Goal: Contribute content

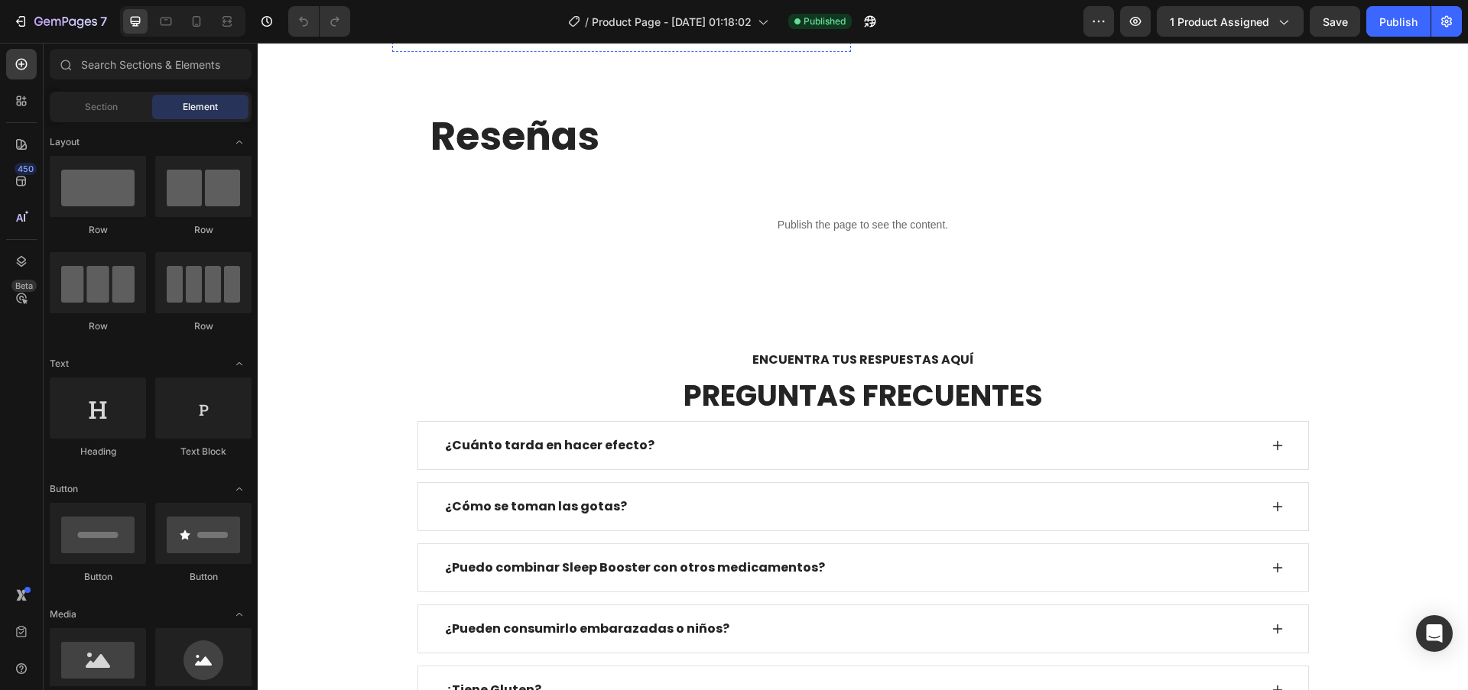
scroll to position [3474, 0]
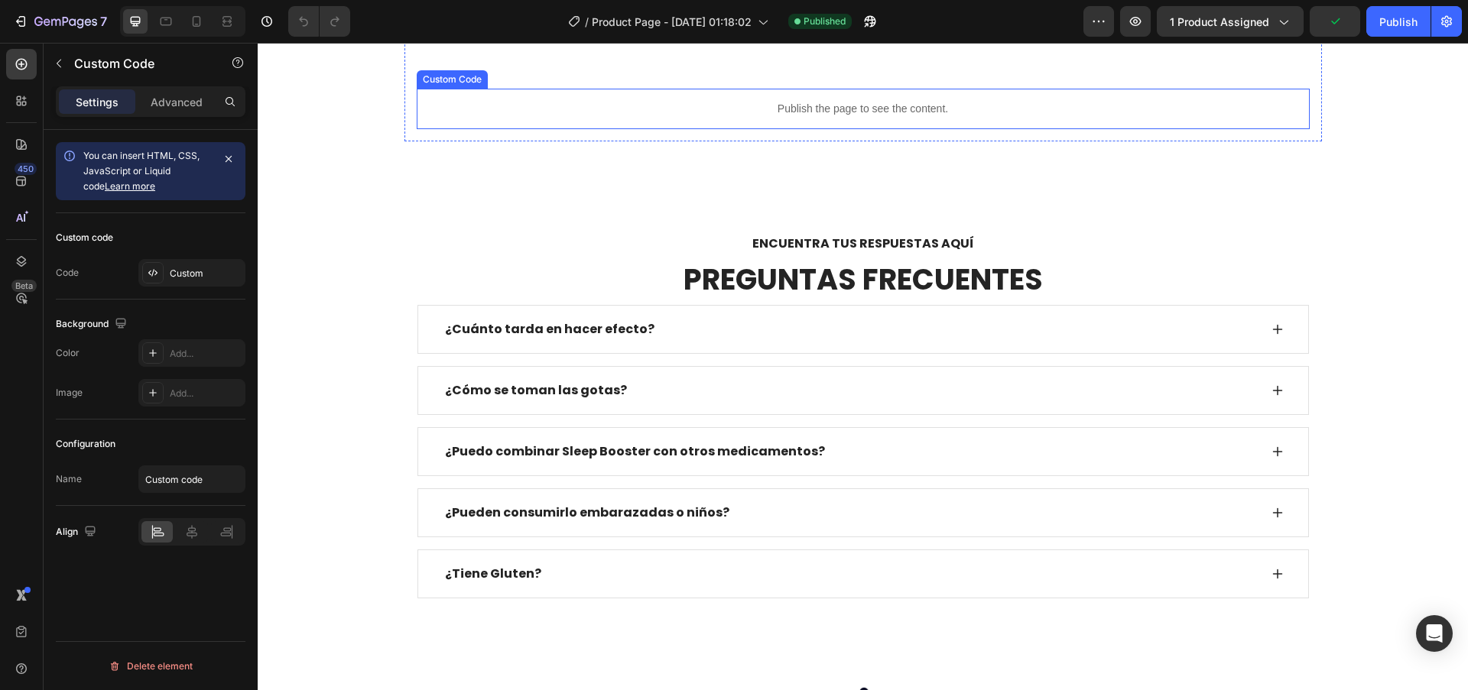
click at [867, 117] on p "Publish the page to see the content." at bounding box center [863, 109] width 893 height 16
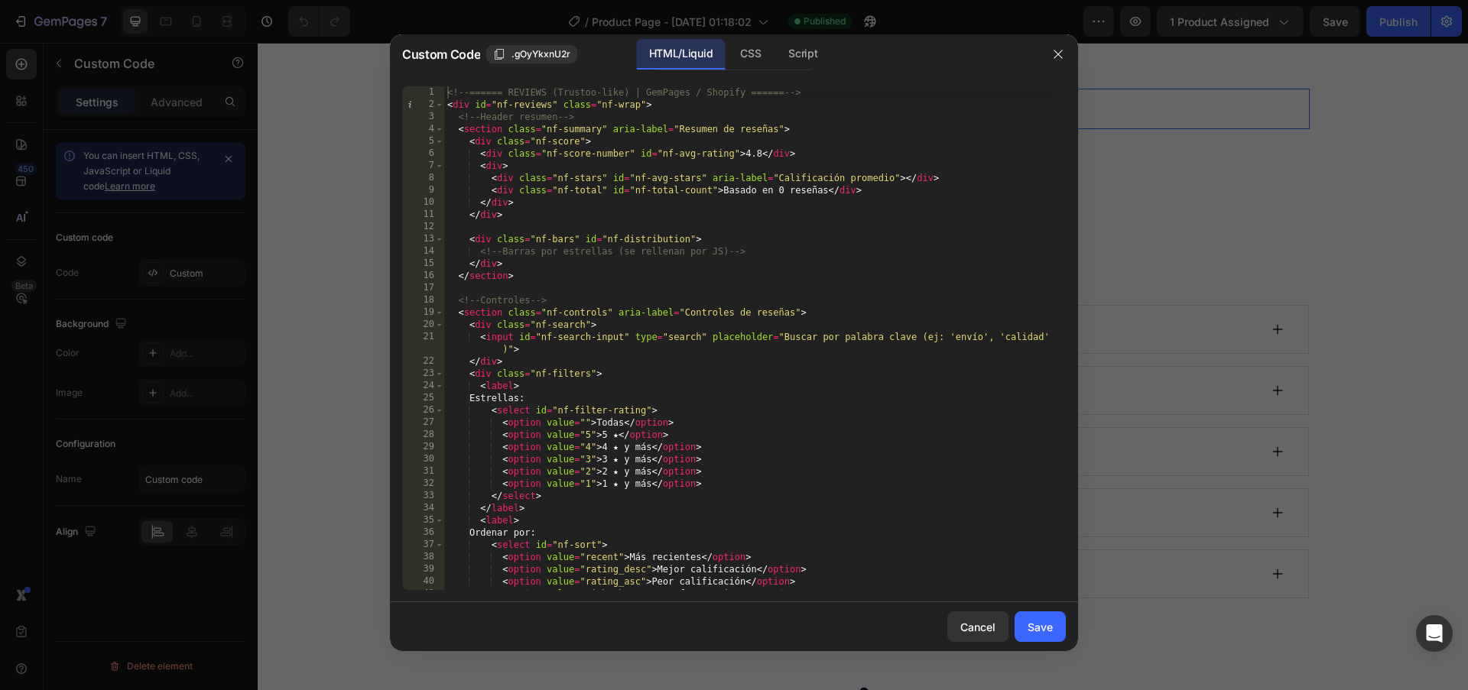
click at [719, 257] on div "<!-- ====== REVIEWS (Trustoo-like) | GemPages / Shopify ====== --> < div id = "…" at bounding box center [749, 350] width 610 height 528
type textarea "</script>"
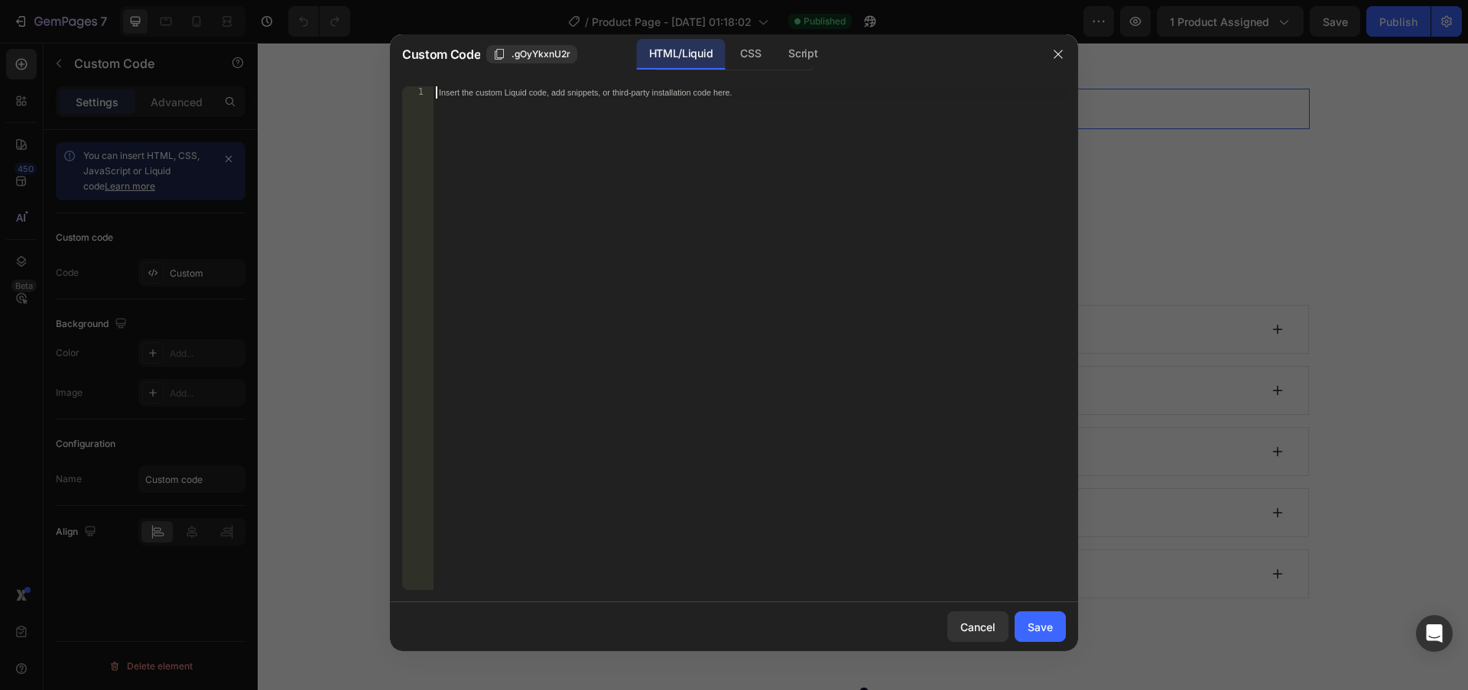
scroll to position [5662, 0]
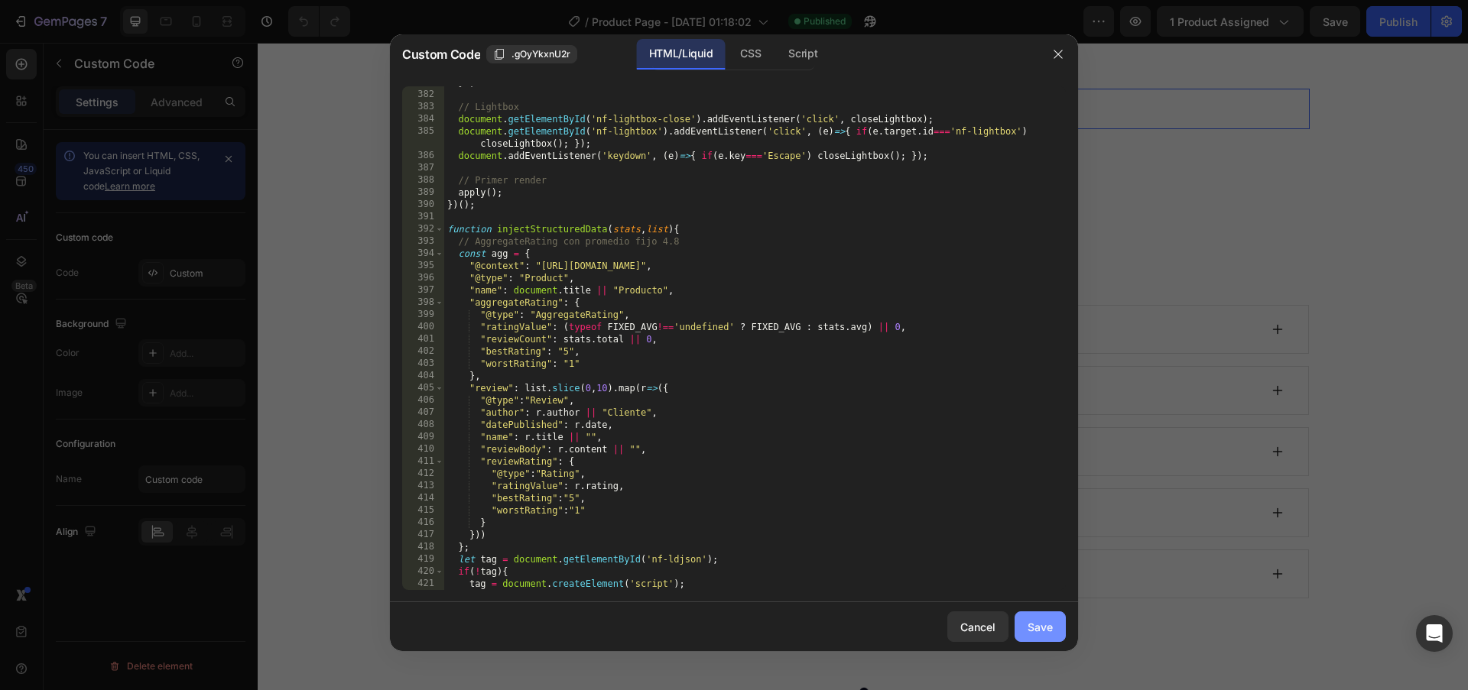
click at [1031, 627] on div "Save" at bounding box center [1040, 627] width 25 height 16
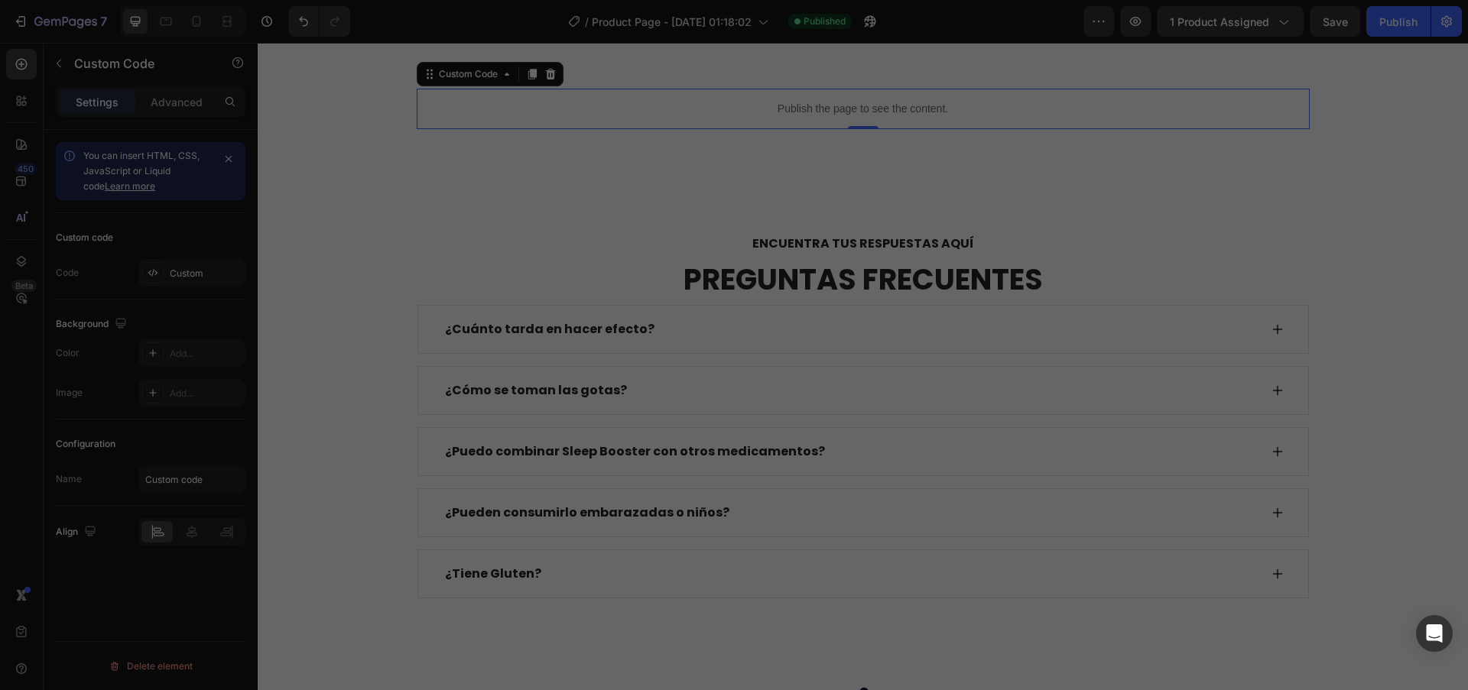
type textarea "</script>"
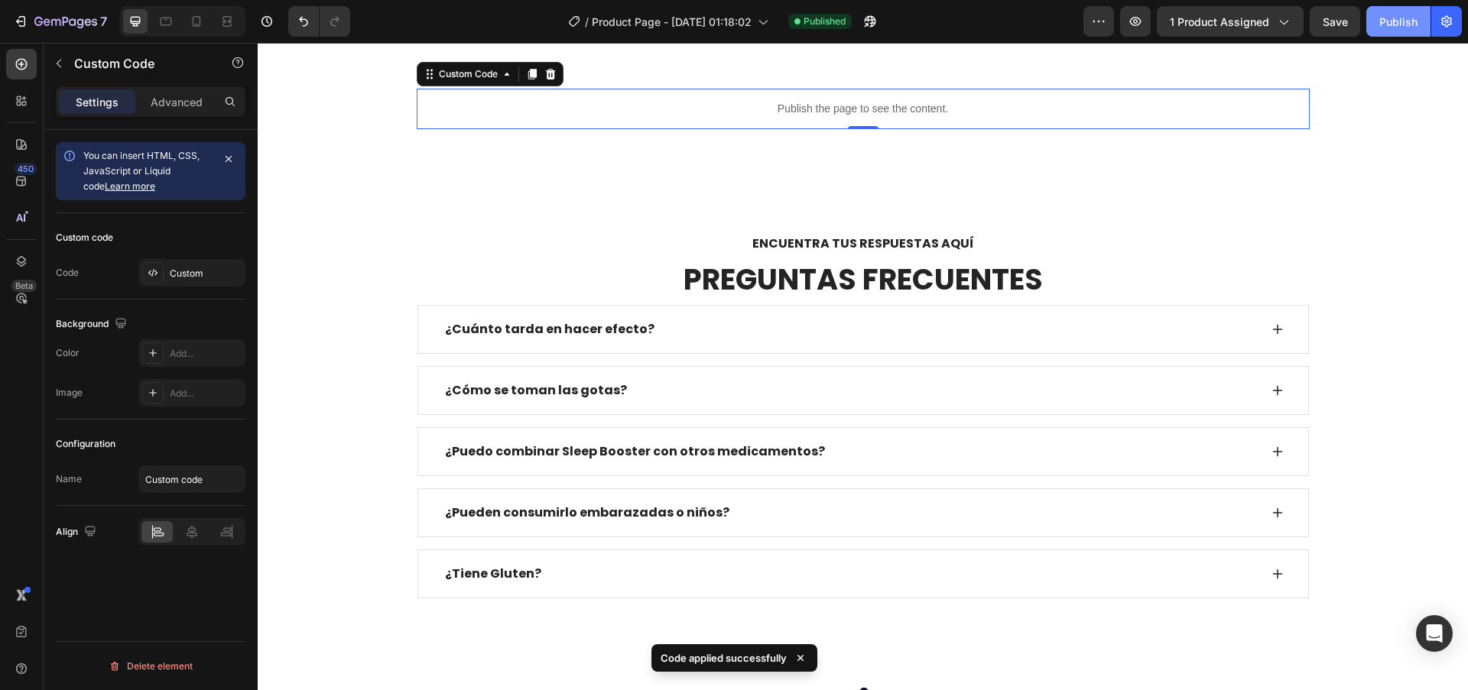
click at [1380, 26] on div "Publish" at bounding box center [1398, 22] width 38 height 16
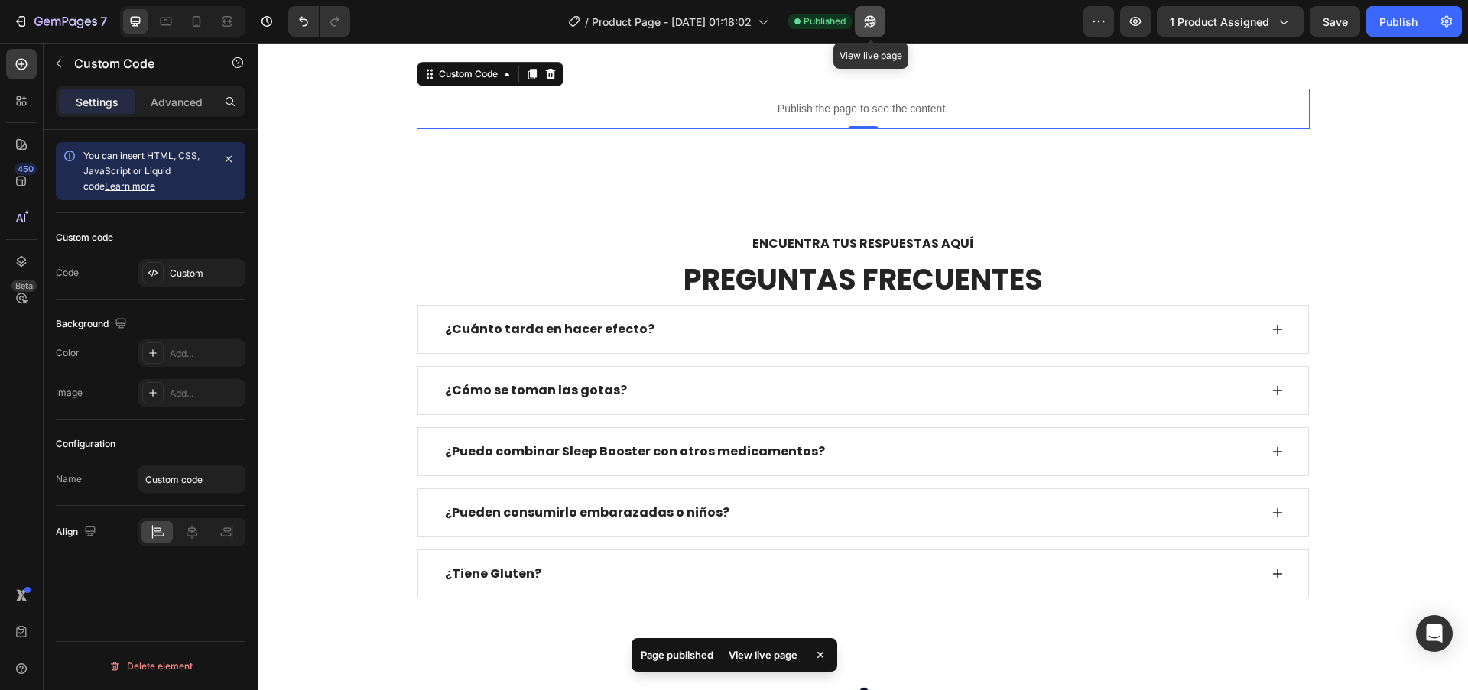
click at [868, 28] on icon "button" at bounding box center [869, 21] width 15 height 15
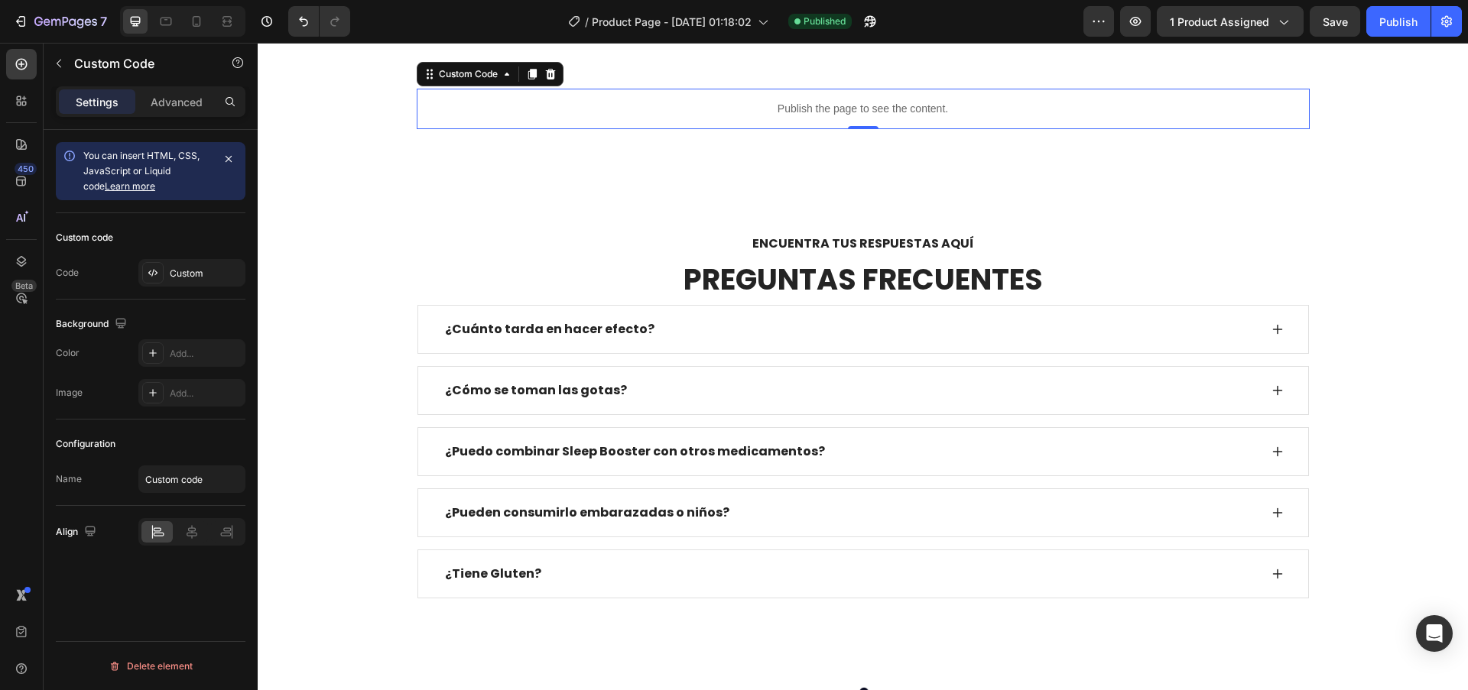
click at [835, 117] on p "Publish the page to see the content." at bounding box center [863, 109] width 893 height 16
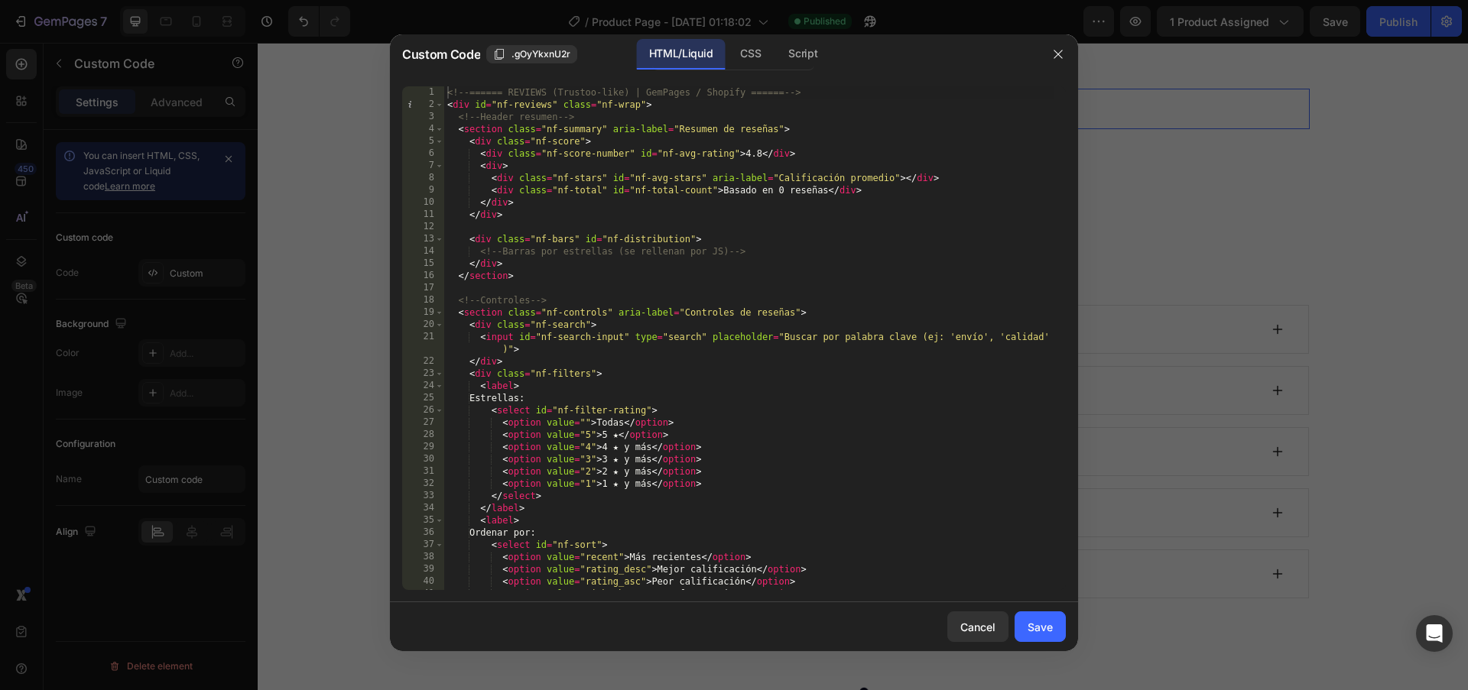
type textarea "</div>"
click at [654, 221] on div "<!-- ====== REVIEWS (Trustoo-like) | GemPages / Shopify ====== --> < div id = "…" at bounding box center [749, 350] width 610 height 528
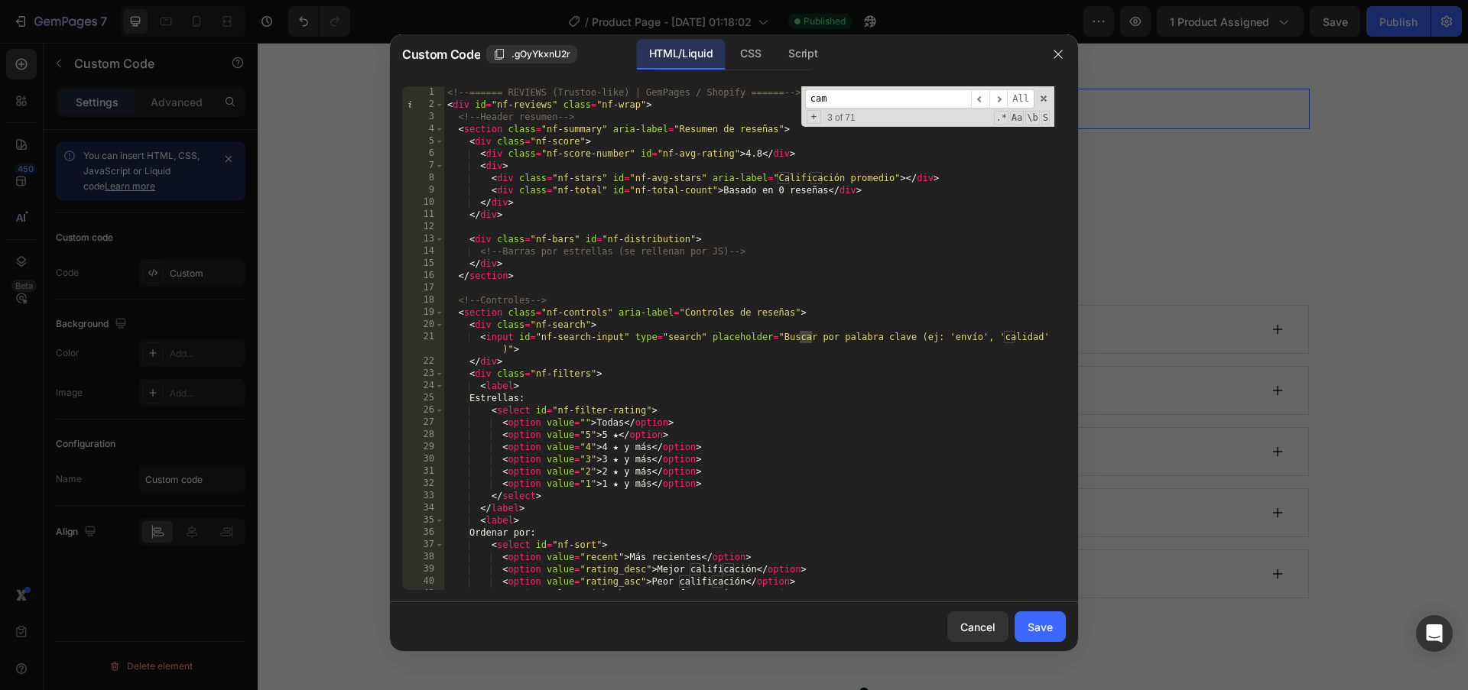
scroll to position [1461, 0]
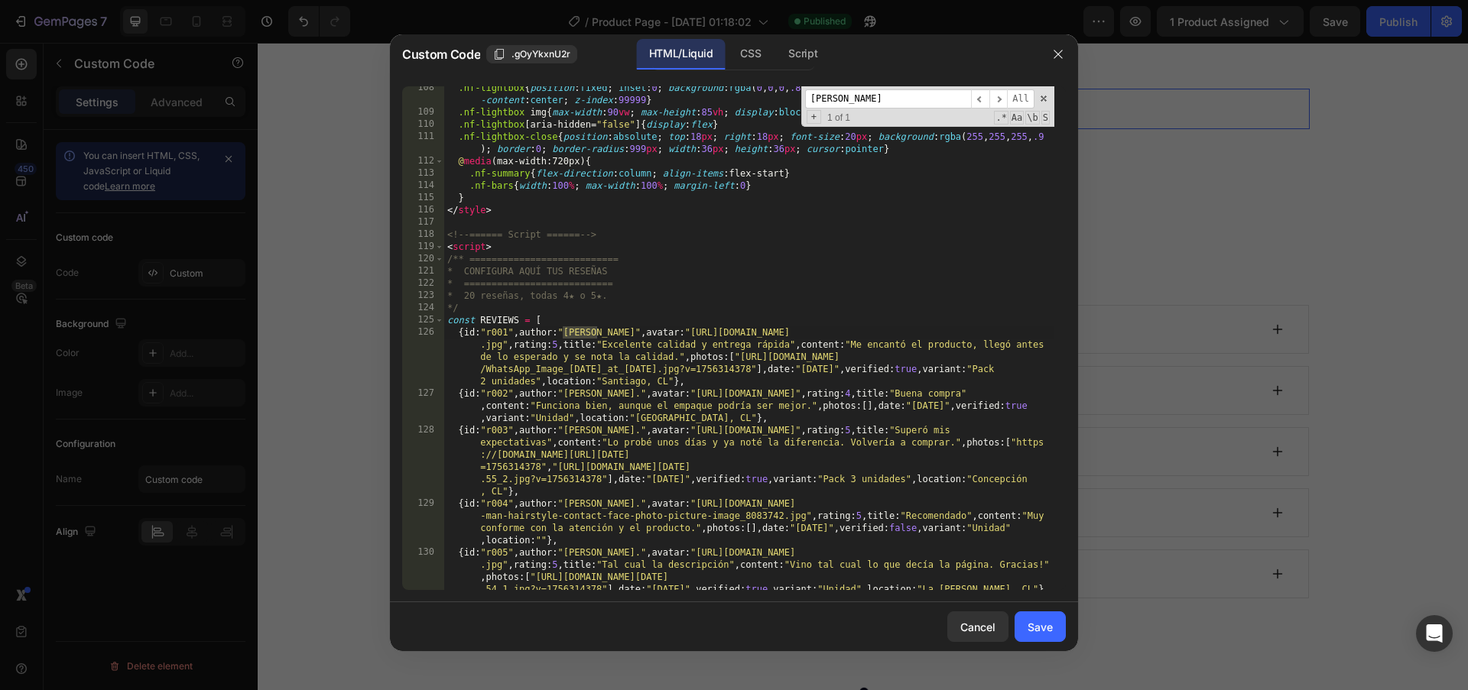
type input "[PERSON_NAME]"
click at [765, 358] on div ".nf-lightbox { position : fixed ; inset : 0 ; background : rgba ( 0 , 0 , 0 , .…" at bounding box center [749, 364] width 610 height 565
click at [741, 360] on div ".nf-lightbox { position : fixed ; inset : 0 ; background : rgba ( 0 , 0 , 0 , .…" at bounding box center [749, 364] width 610 height 565
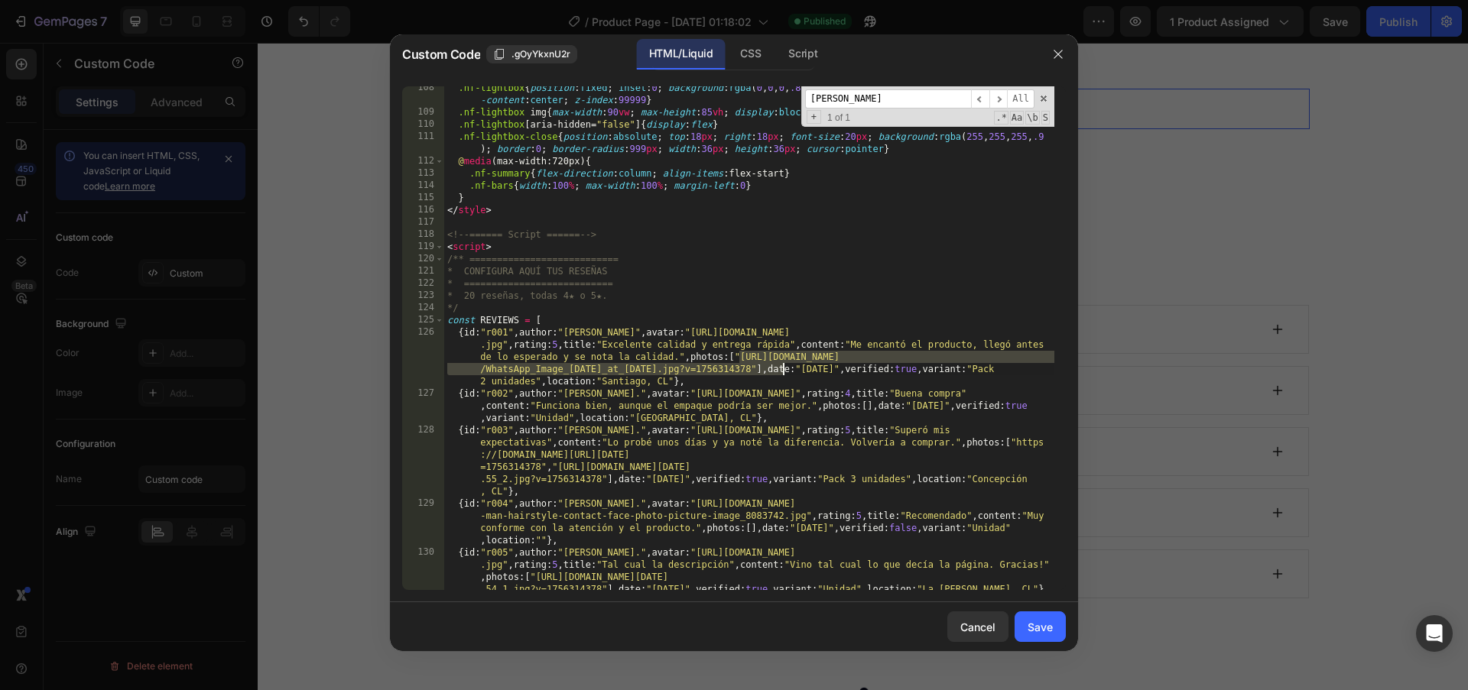
paste textarea "[DOMAIN_NAME][URL]"],date:"[DATE]",verified:true,variant:""
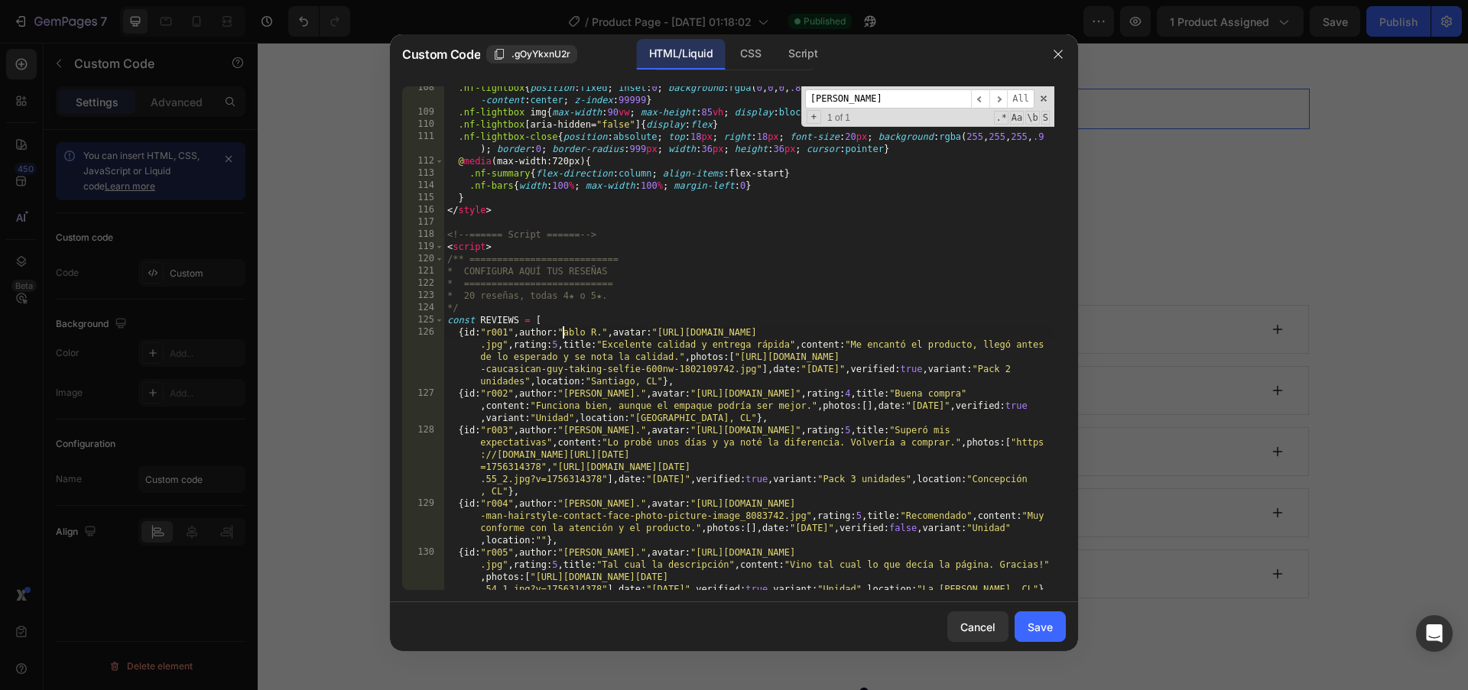
scroll to position [0, 11]
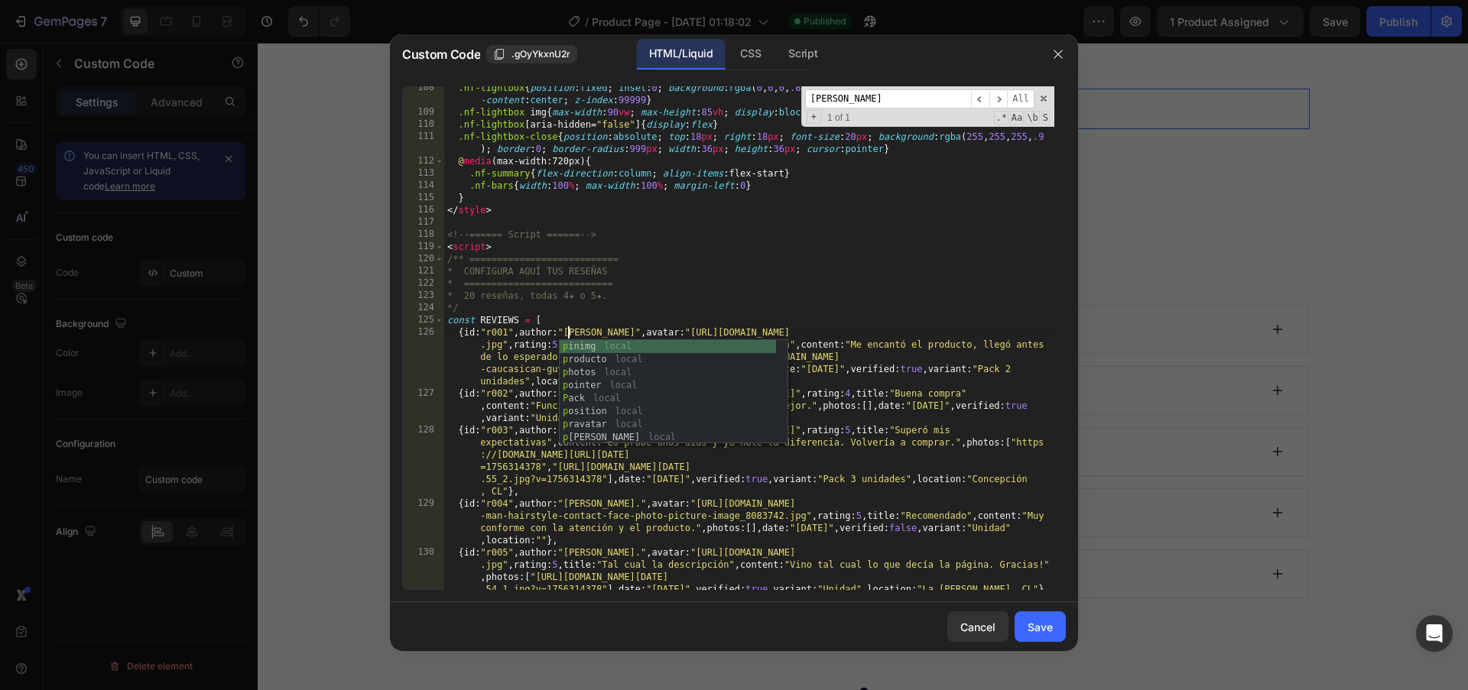
click at [835, 346] on div ".nf-lightbox { position : fixed ; inset : 0 ; background : rgba ( 0 , 0 , 0 , .…" at bounding box center [749, 364] width 610 height 565
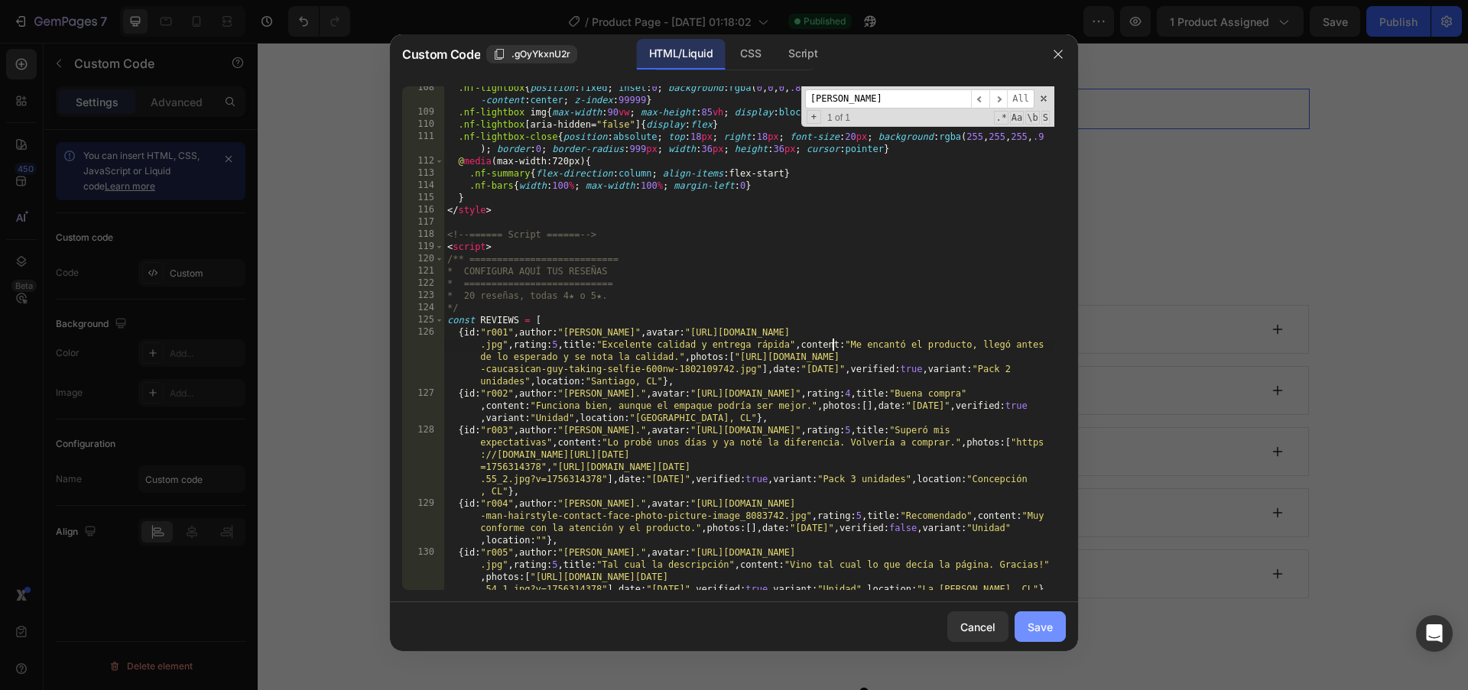
type textarea "{id:"r001",author:"[PERSON_NAME]",avatar:"[URL][DOMAIN_NAME]",rating:5,title:"E…"
click at [1035, 631] on div "Save" at bounding box center [1040, 627] width 25 height 16
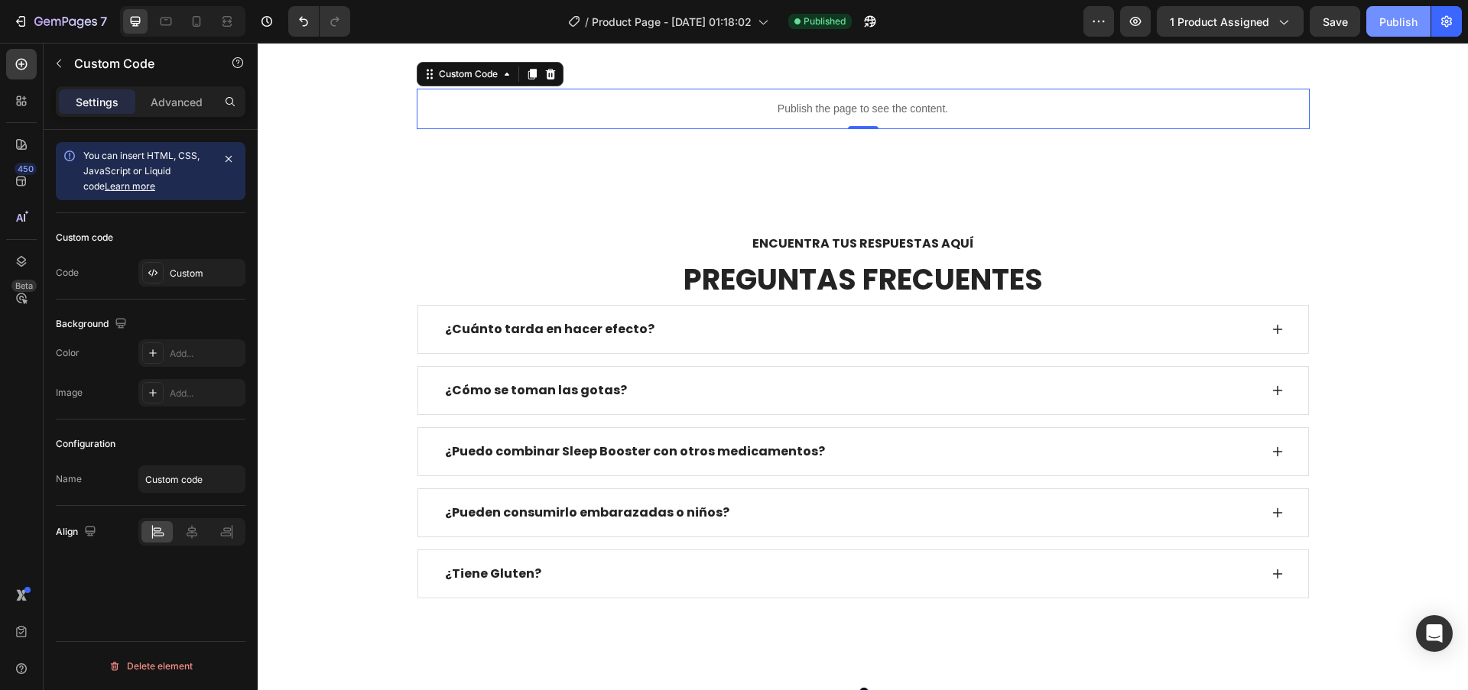
click at [1413, 21] on div "Publish" at bounding box center [1398, 22] width 38 height 16
click at [300, 22] on icon "Undo/Redo" at bounding box center [303, 21] width 15 height 15
click at [1382, 25] on div "Publish" at bounding box center [1398, 22] width 38 height 16
click at [847, 117] on p "Publish the page to see the content." at bounding box center [863, 109] width 893 height 16
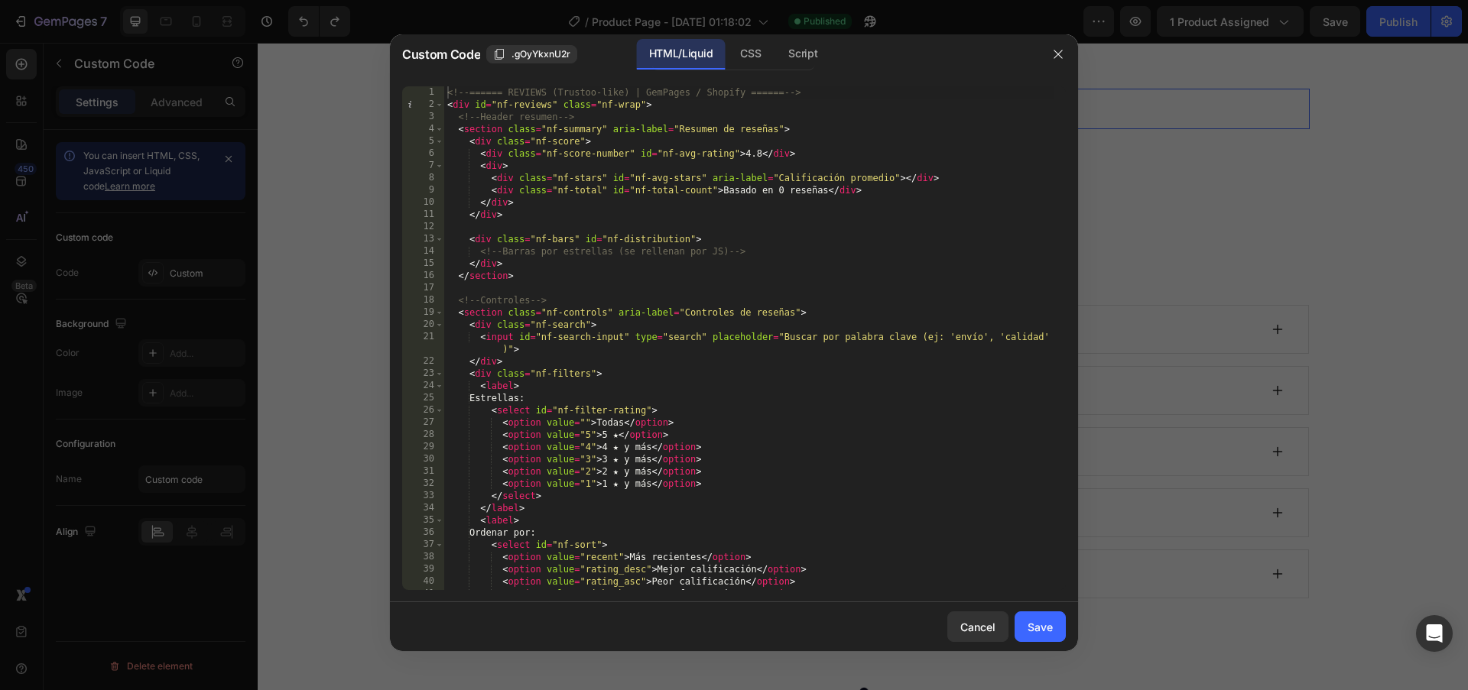
click at [663, 286] on div "<!-- ====== REVIEWS (Trustoo-like) | GemPages / Shopify ====== --> < div id = "…" at bounding box center [749, 350] width 610 height 528
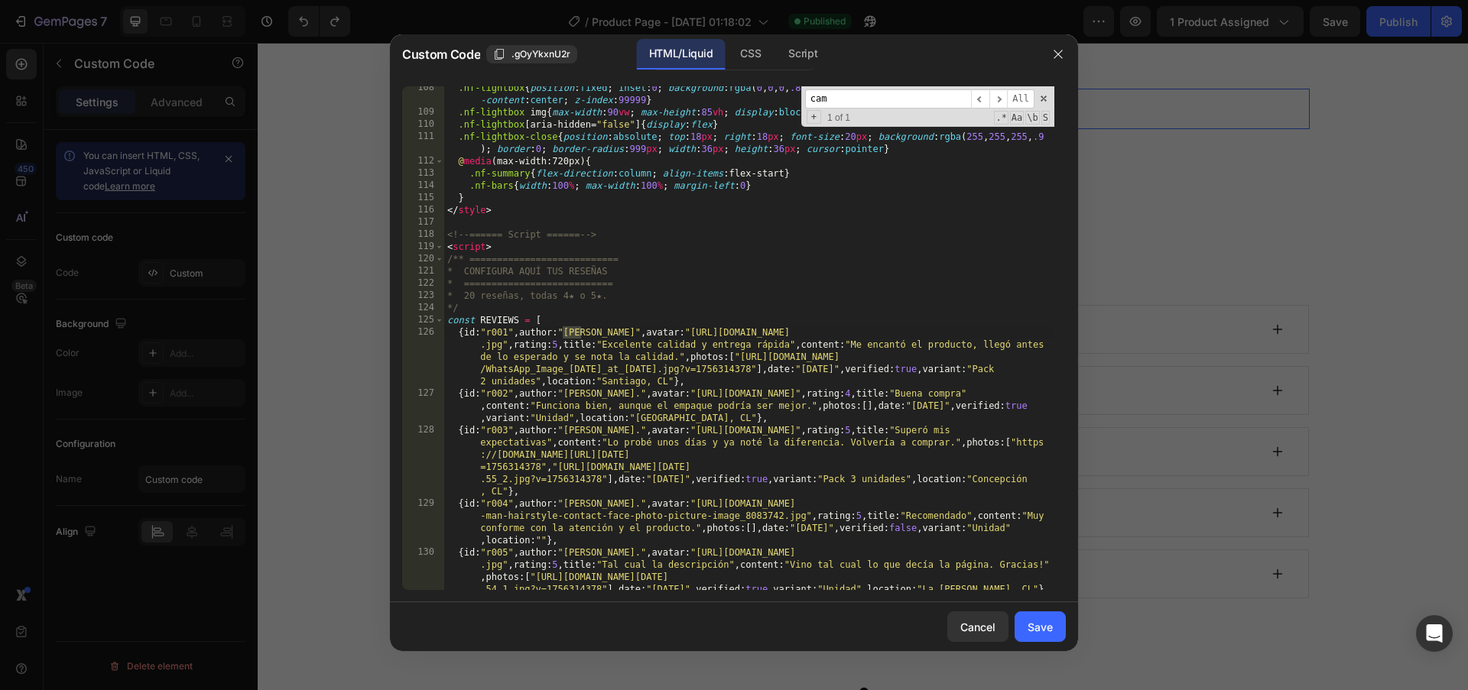
scroll to position [1461, 0]
type input "[PERSON_NAME]"
click at [651, 344] on div ".nf-lightbox { position : fixed ; inset : 0 ; background : rgba ( 0 , 0 , 0 , .…" at bounding box center [749, 364] width 610 height 565
drag, startPoint x: 669, startPoint y: 332, endPoint x: 684, endPoint y: 284, distance: 49.6
click at [669, 331] on div ".nf-lightbox { position : fixed ; inset : 0 ; background : rgba ( 0 , 0 , 0 , .…" at bounding box center [749, 364] width 610 height 565
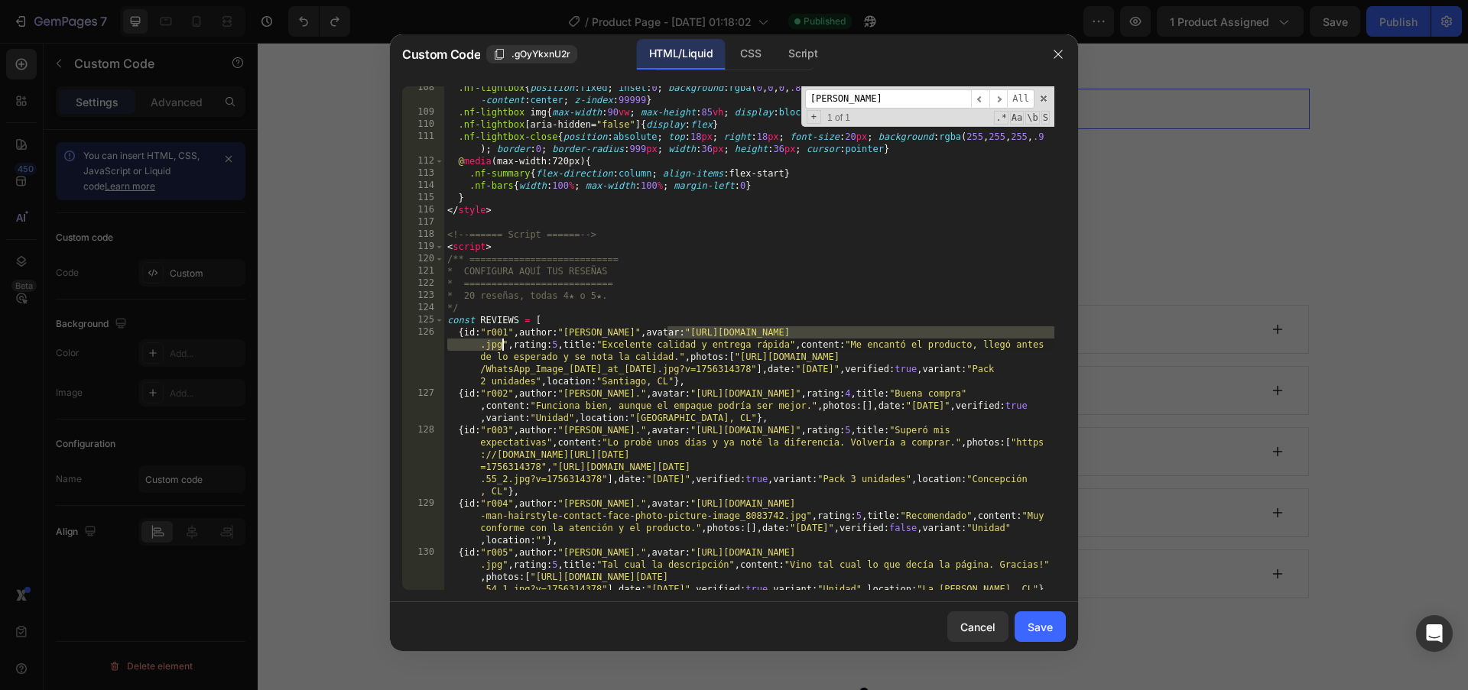
paste textarea "[DOMAIN_NAME][URL]",rating:5,title:"Excelente calidad y entrega rápida",content…"
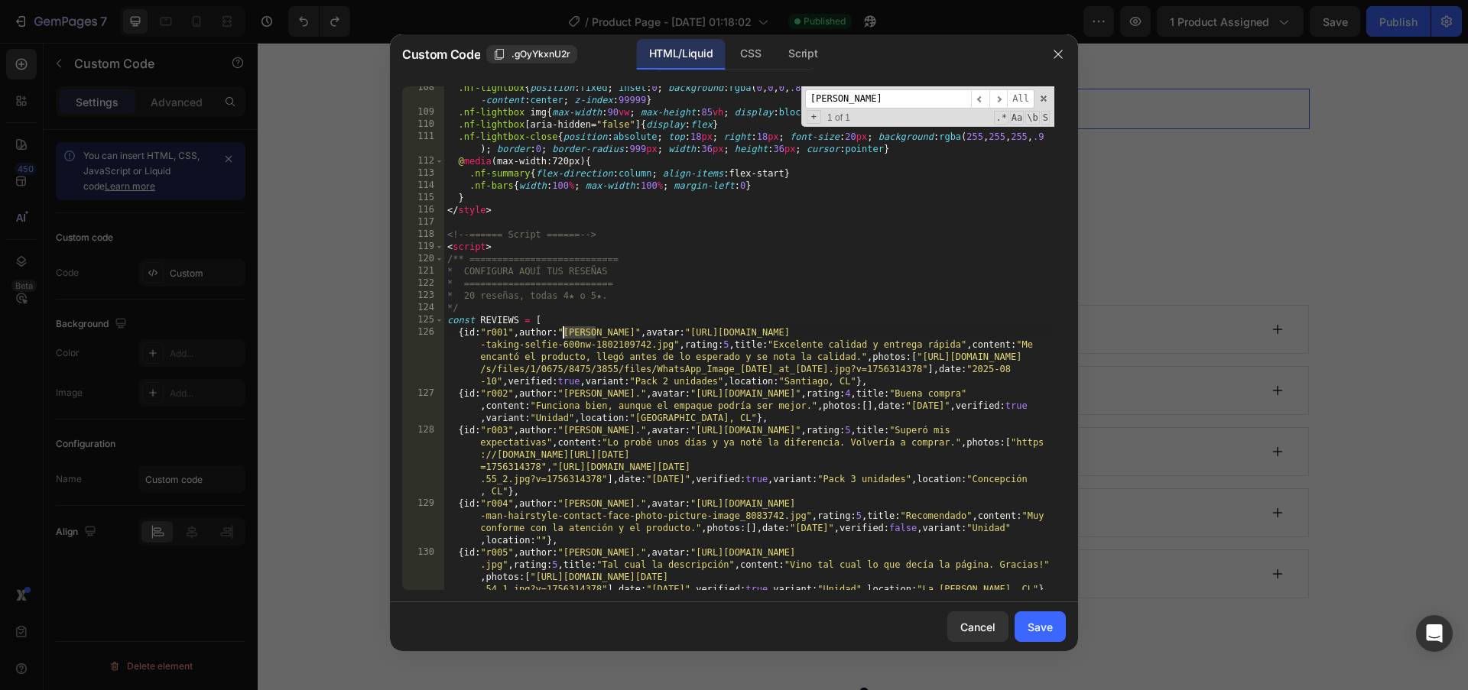
drag, startPoint x: 596, startPoint y: 332, endPoint x: 566, endPoint y: 330, distance: 30.6
click at [564, 330] on div ".nf-lightbox { position : fixed ; inset : 0 ; background : rgba ( 0 , 0 , 0 , .…" at bounding box center [749, 364] width 610 height 565
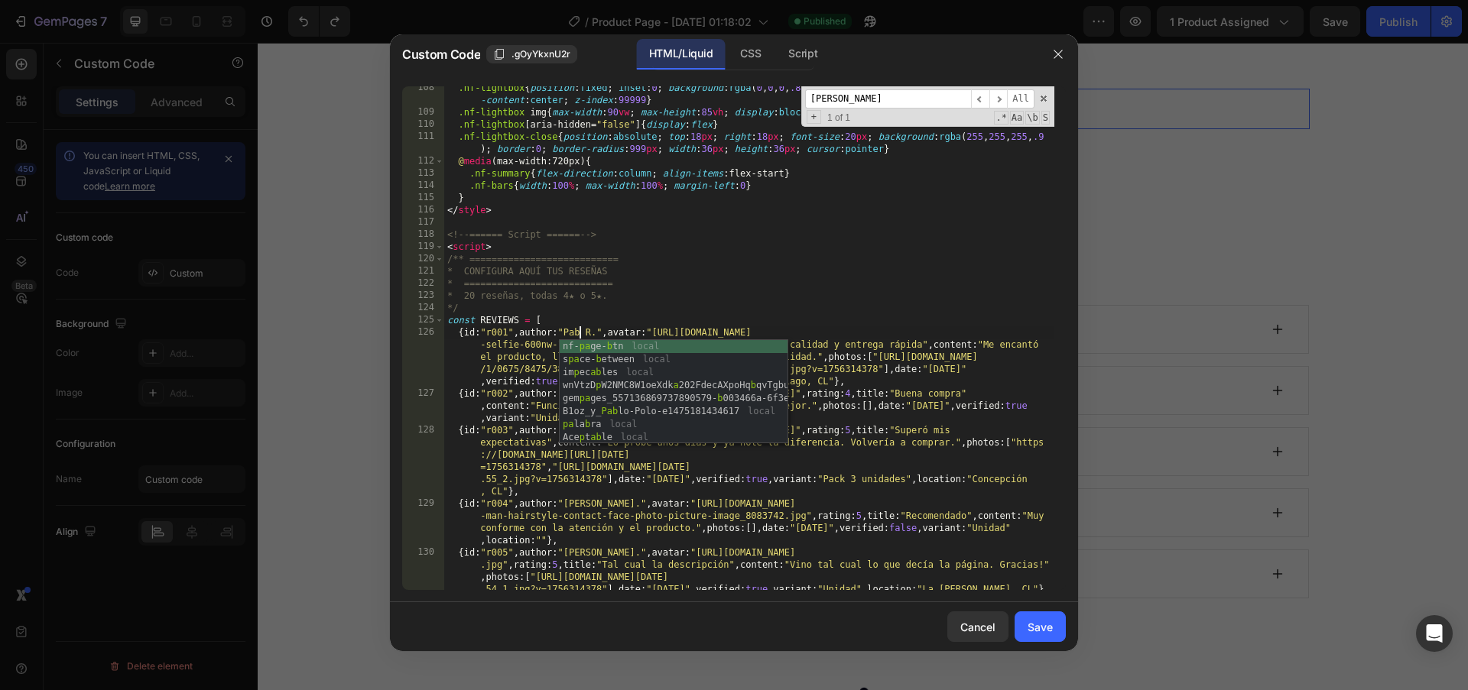
scroll to position [0, 11]
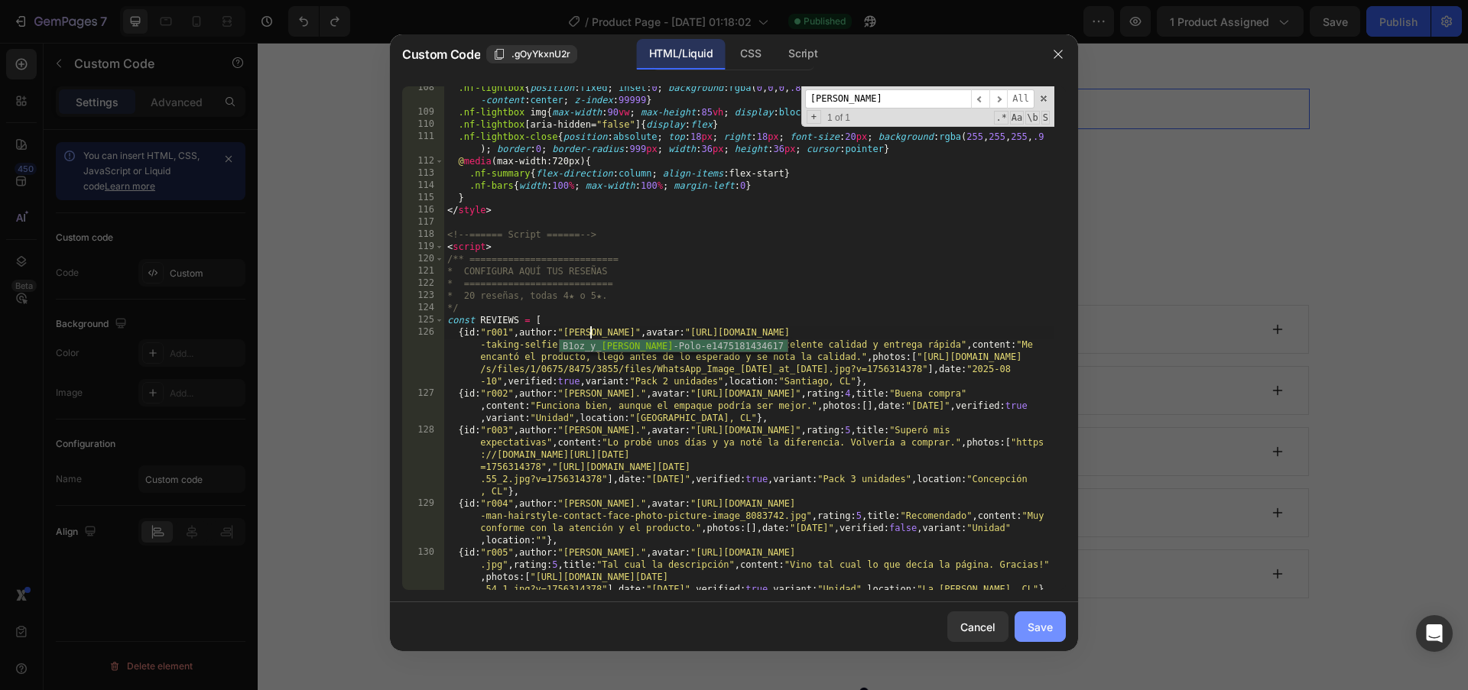
type textarea "{id:"r001",author:"[PERSON_NAME]",avatar:"[URL][DOMAIN_NAME]",rating:5,title:"E…"
click at [1054, 618] on button "Save" at bounding box center [1040, 627] width 51 height 31
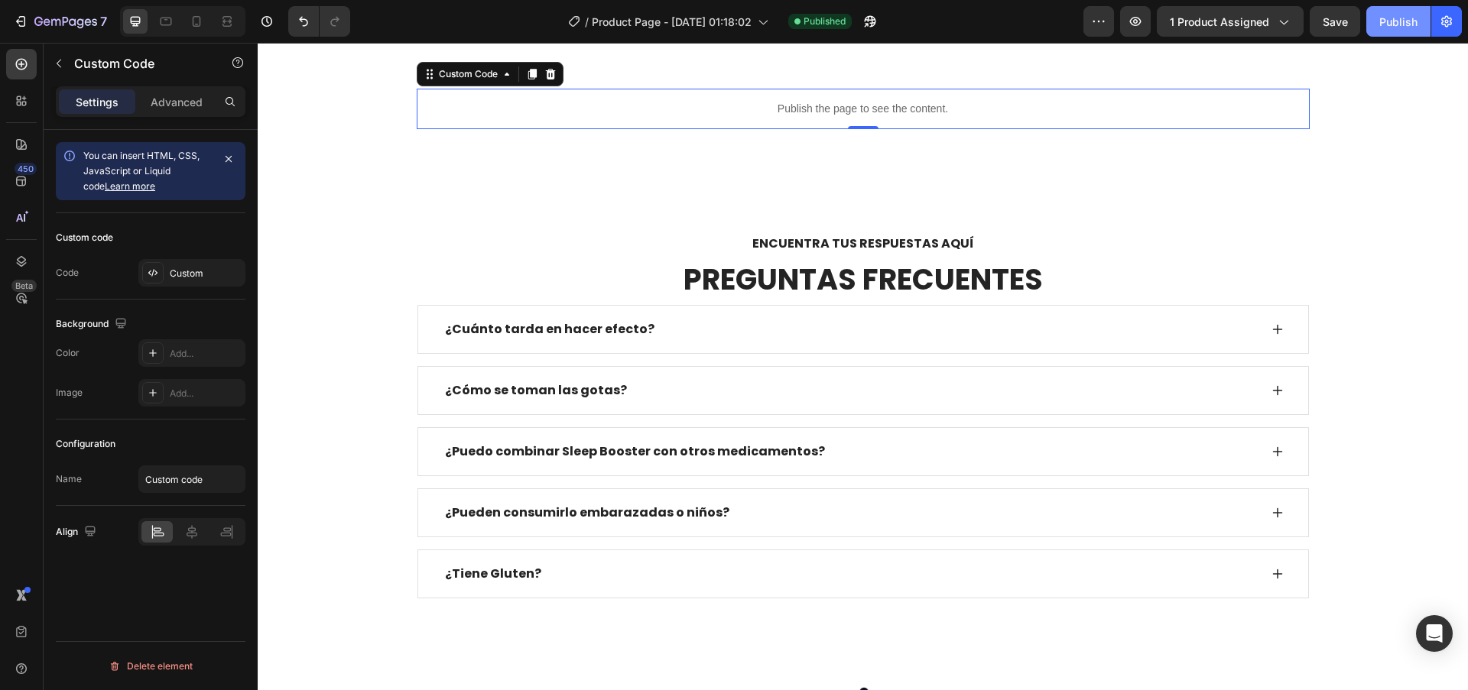
click at [1404, 28] on div "Publish" at bounding box center [1398, 22] width 38 height 16
